Goal: Information Seeking & Learning: Learn about a topic

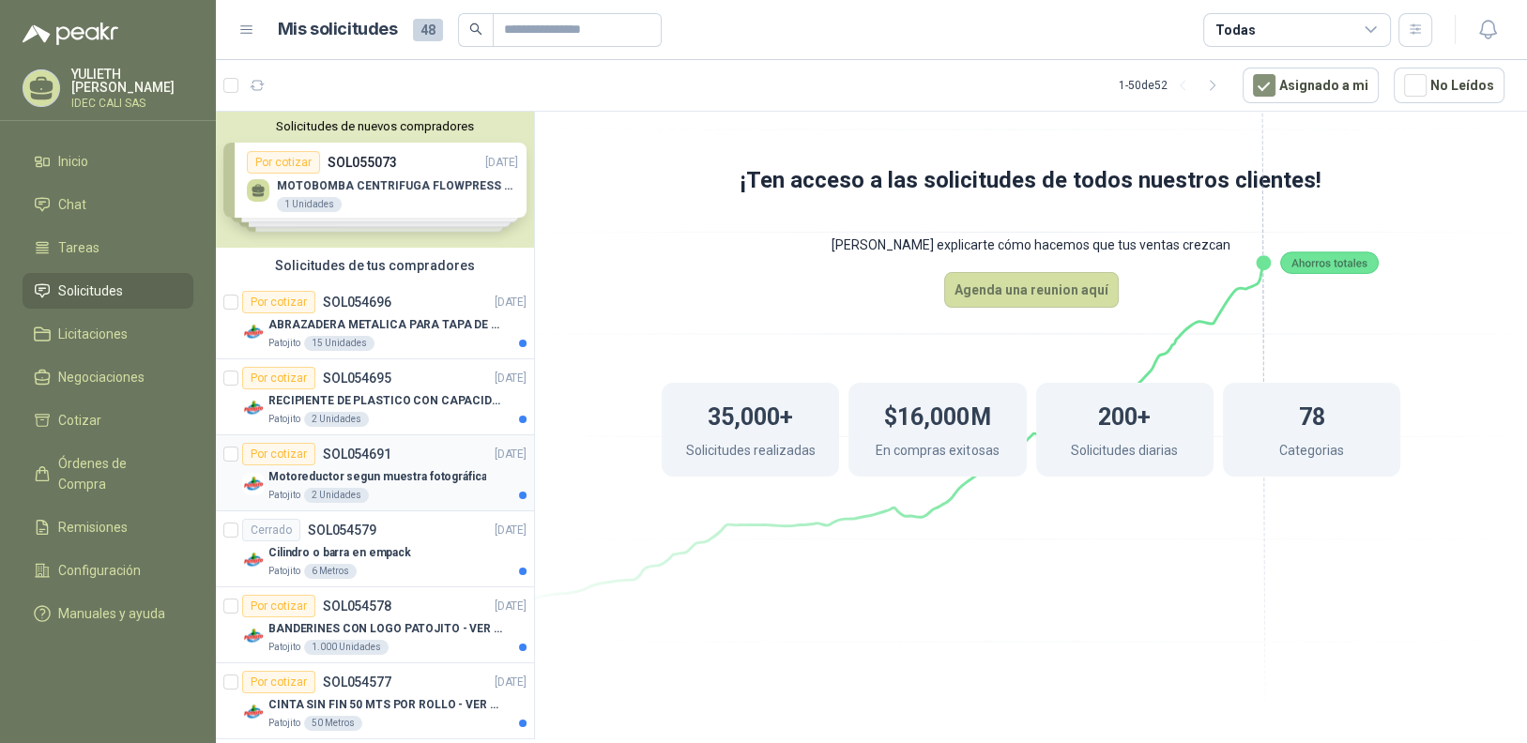
click at [416, 481] on p "Motoreductor segun muestra fotográfica" at bounding box center [377, 477] width 218 height 18
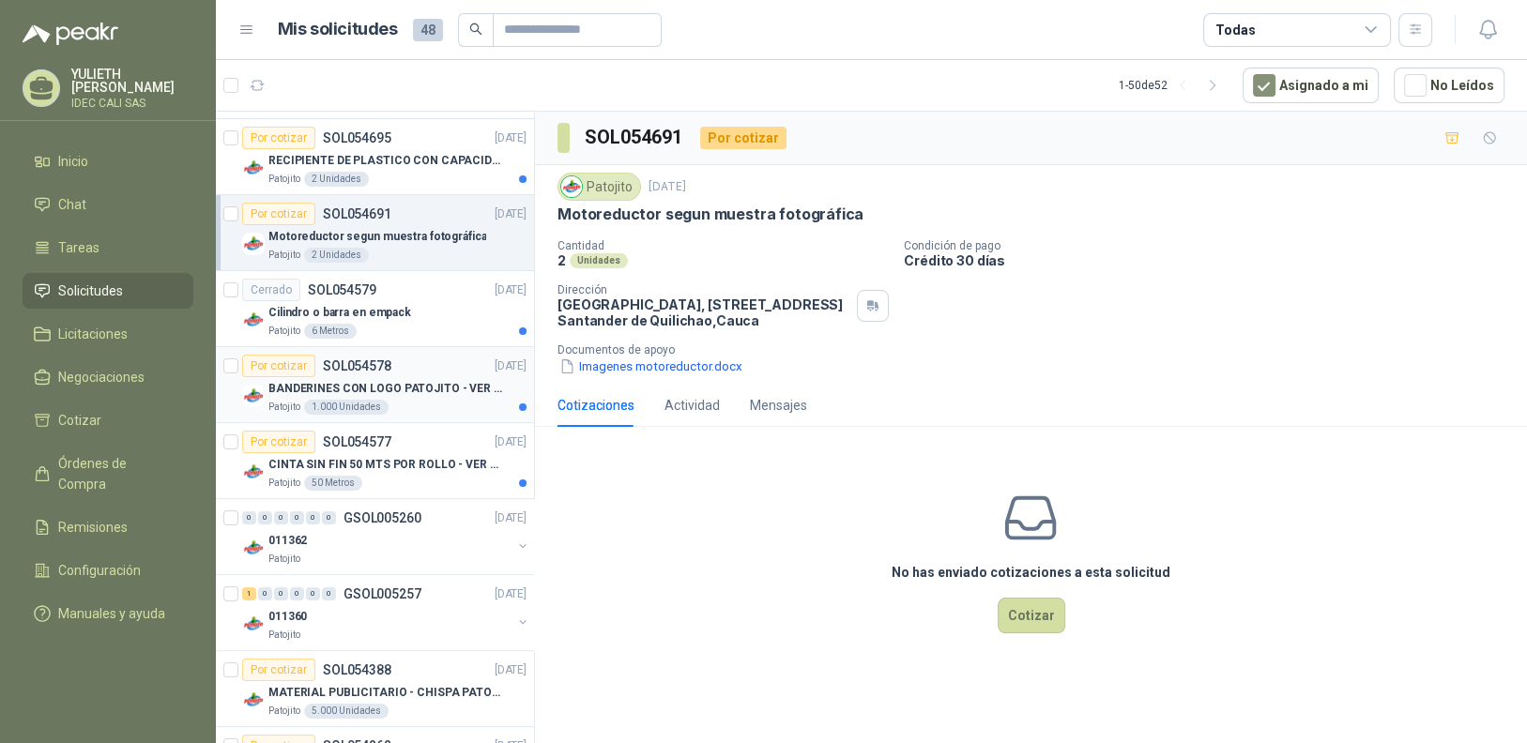
scroll to position [281, 0]
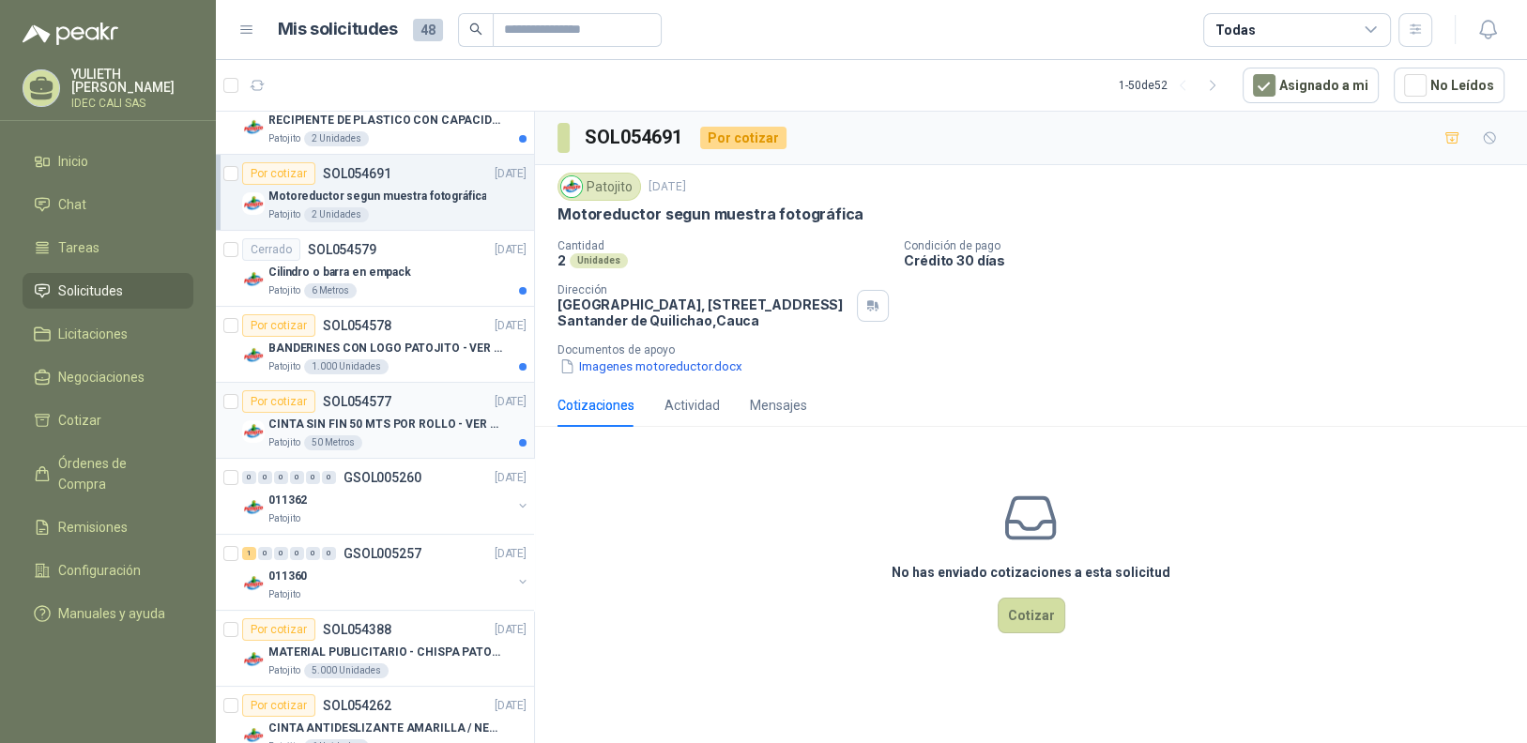
click at [421, 439] on div "Patojito 50 Metros" at bounding box center [397, 443] width 258 height 15
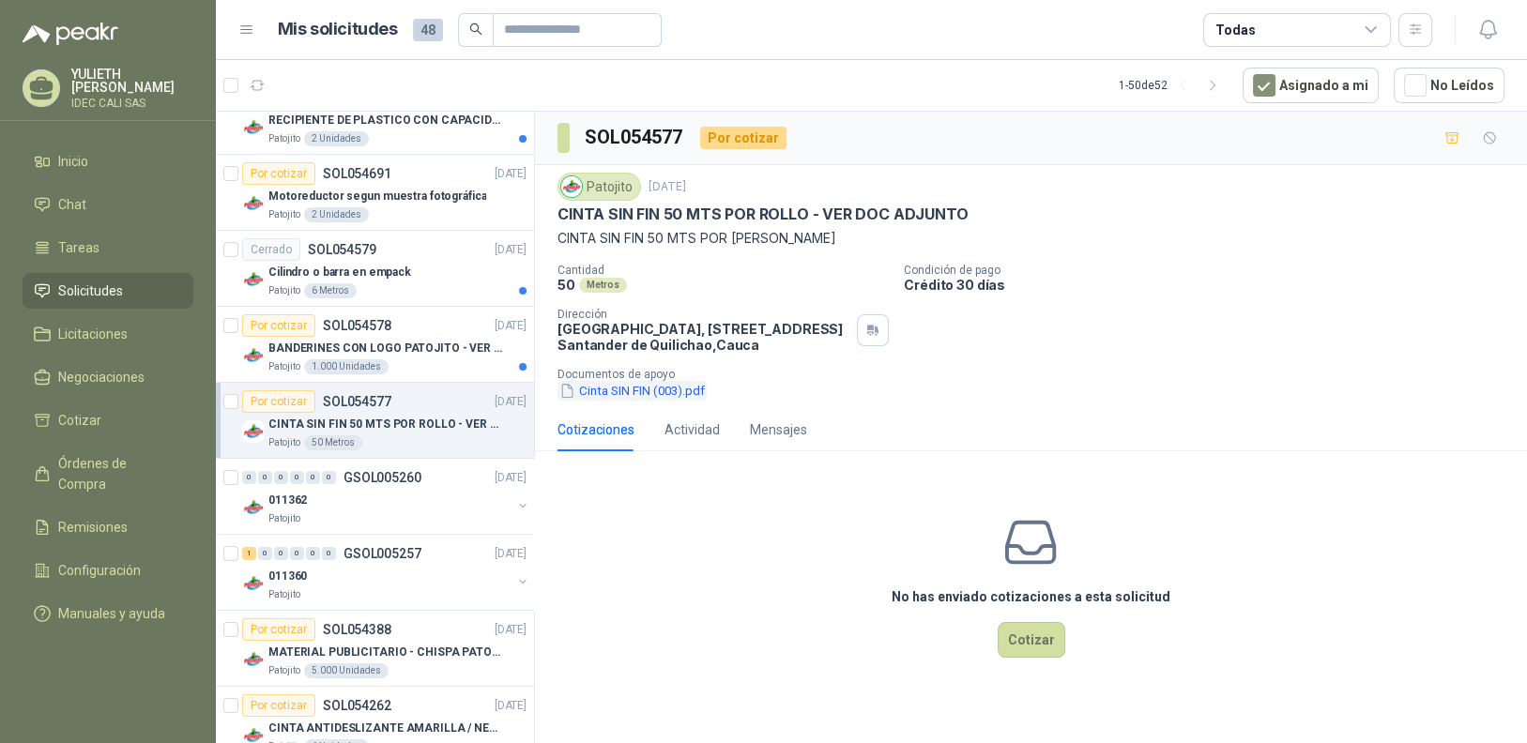
click at [635, 390] on button "Cinta SIN FIN (003).pdf" at bounding box center [632, 391] width 149 height 20
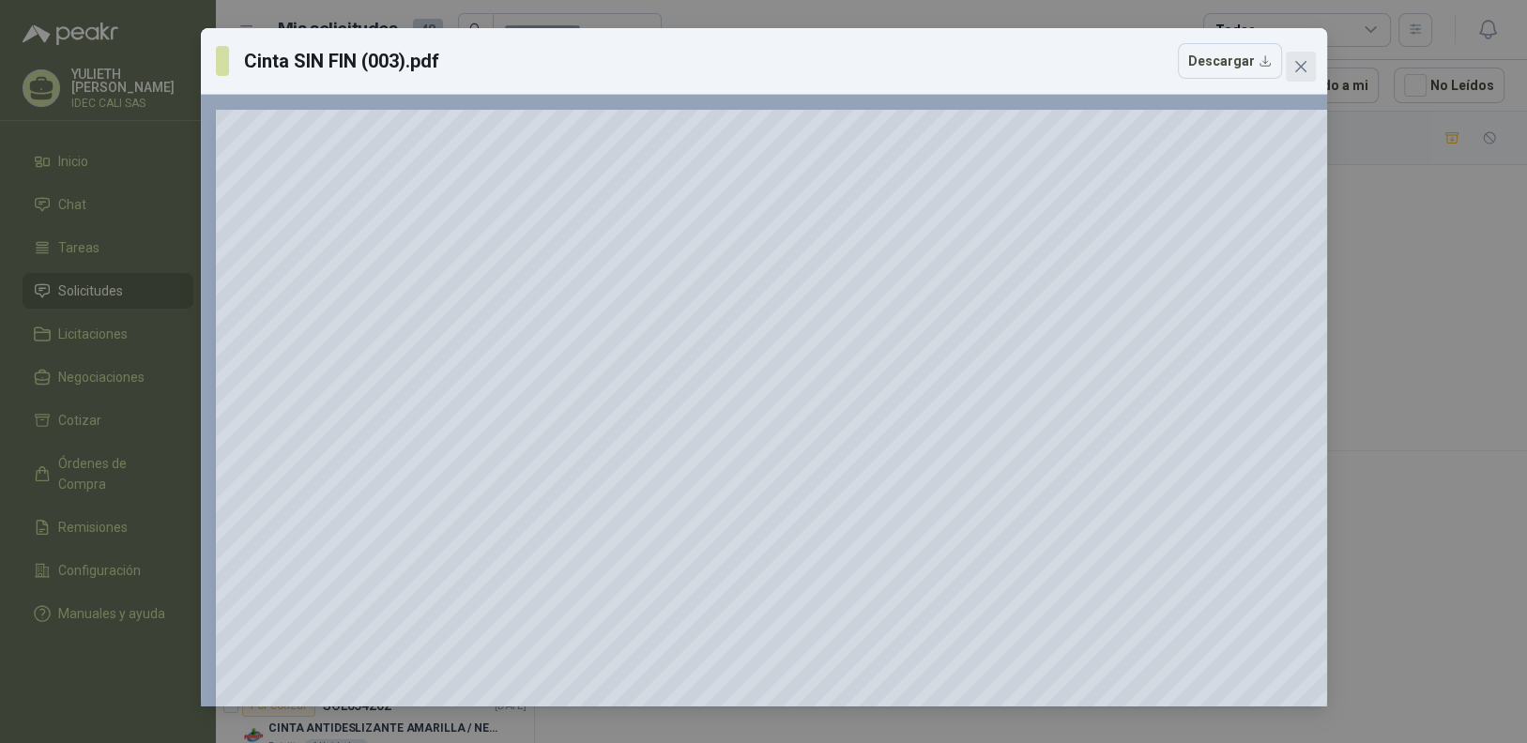
click at [1298, 69] on icon "close" at bounding box center [1299, 66] width 11 height 11
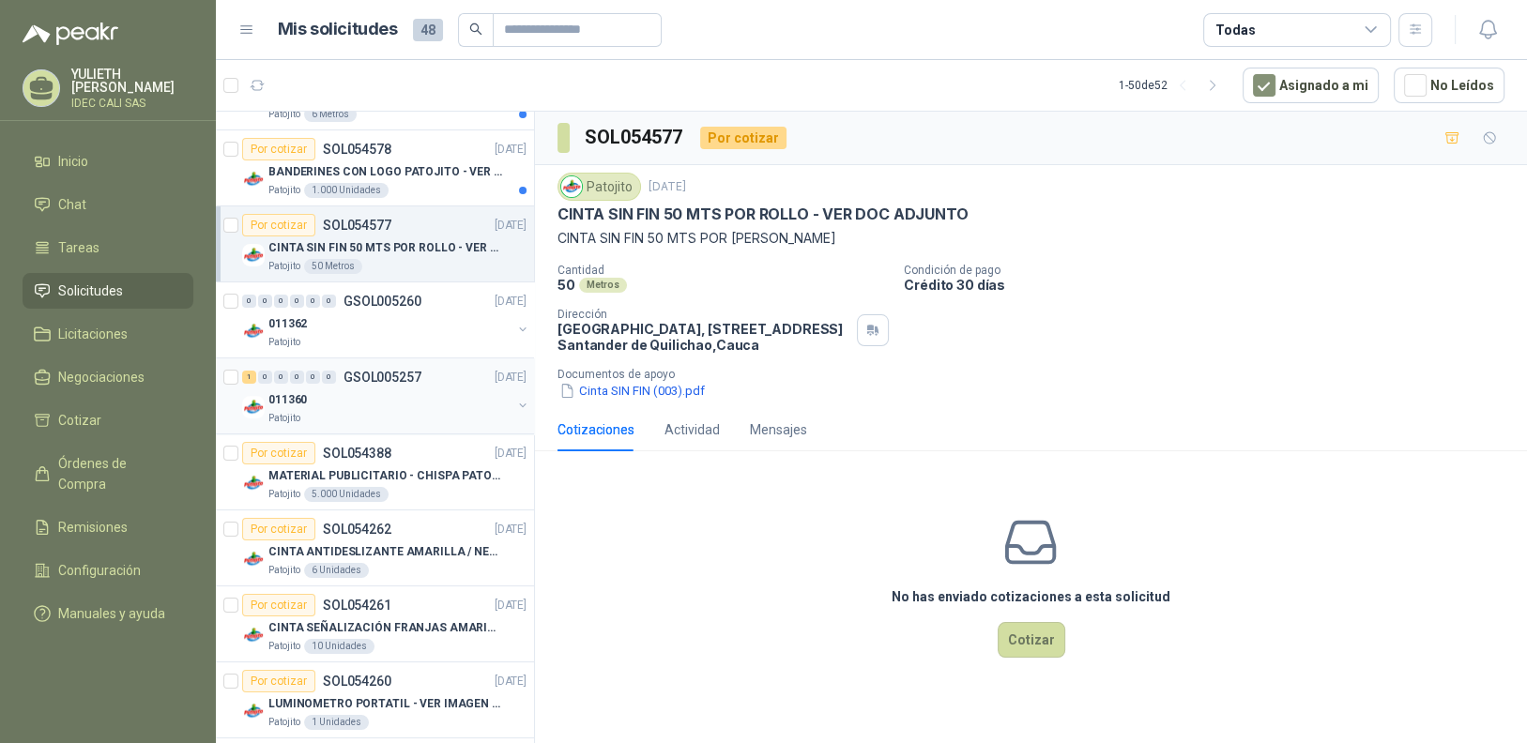
scroll to position [469, 0]
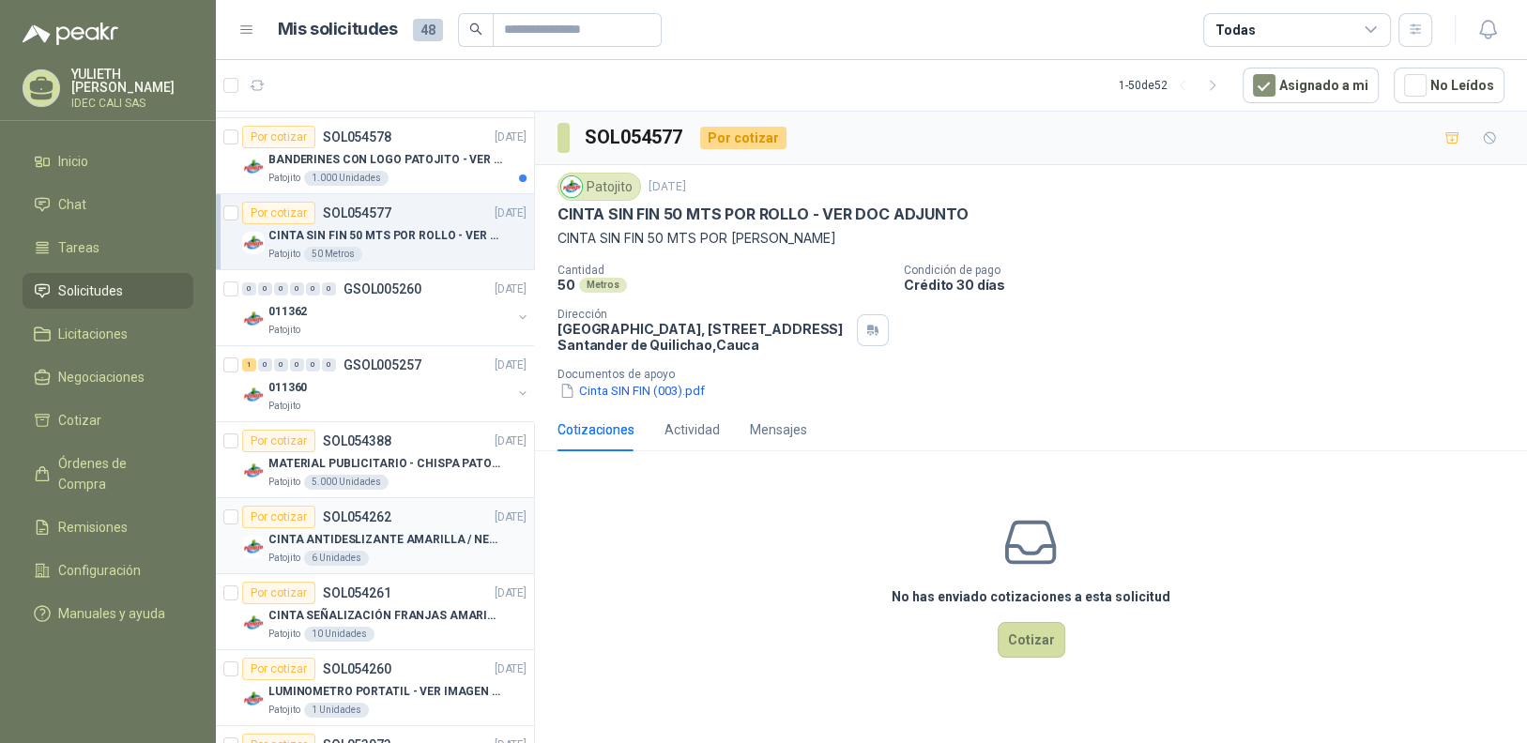
click at [409, 551] on div "Patojito 6 Unidades" at bounding box center [397, 558] width 258 height 15
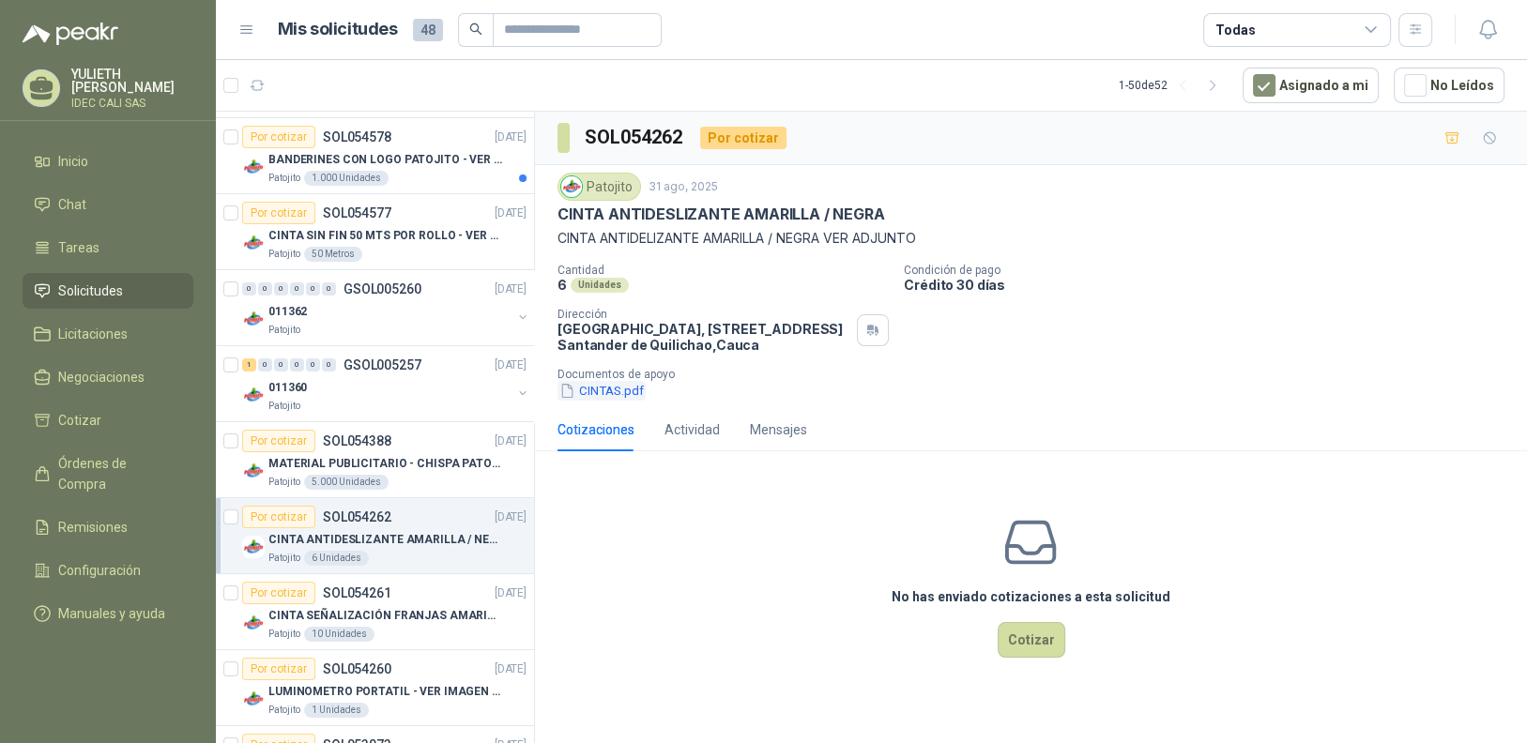
click at [623, 390] on button "CINTAS.pdf" at bounding box center [602, 391] width 88 height 20
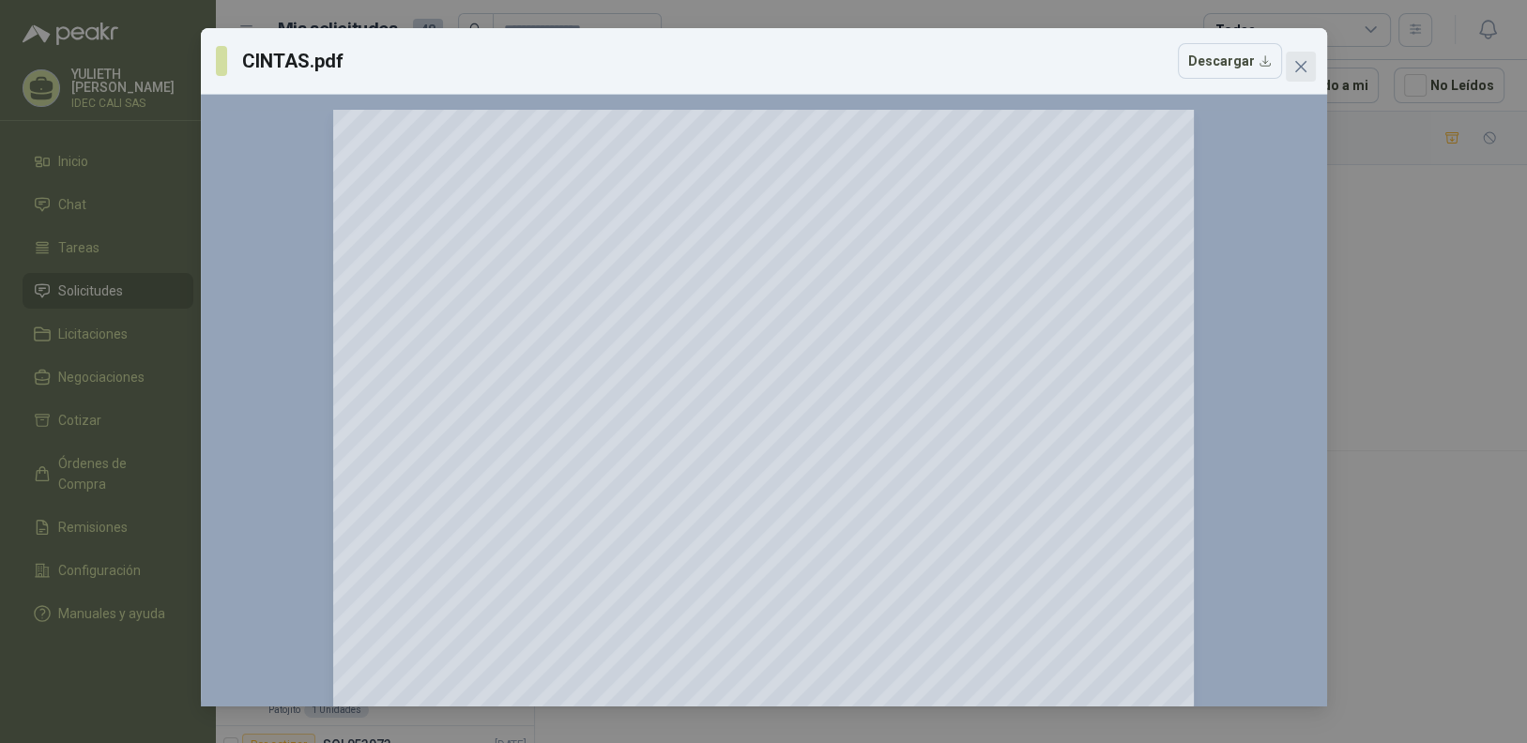
click at [1299, 68] on icon "close" at bounding box center [1300, 66] width 15 height 15
